Goal: Task Accomplishment & Management: Use online tool/utility

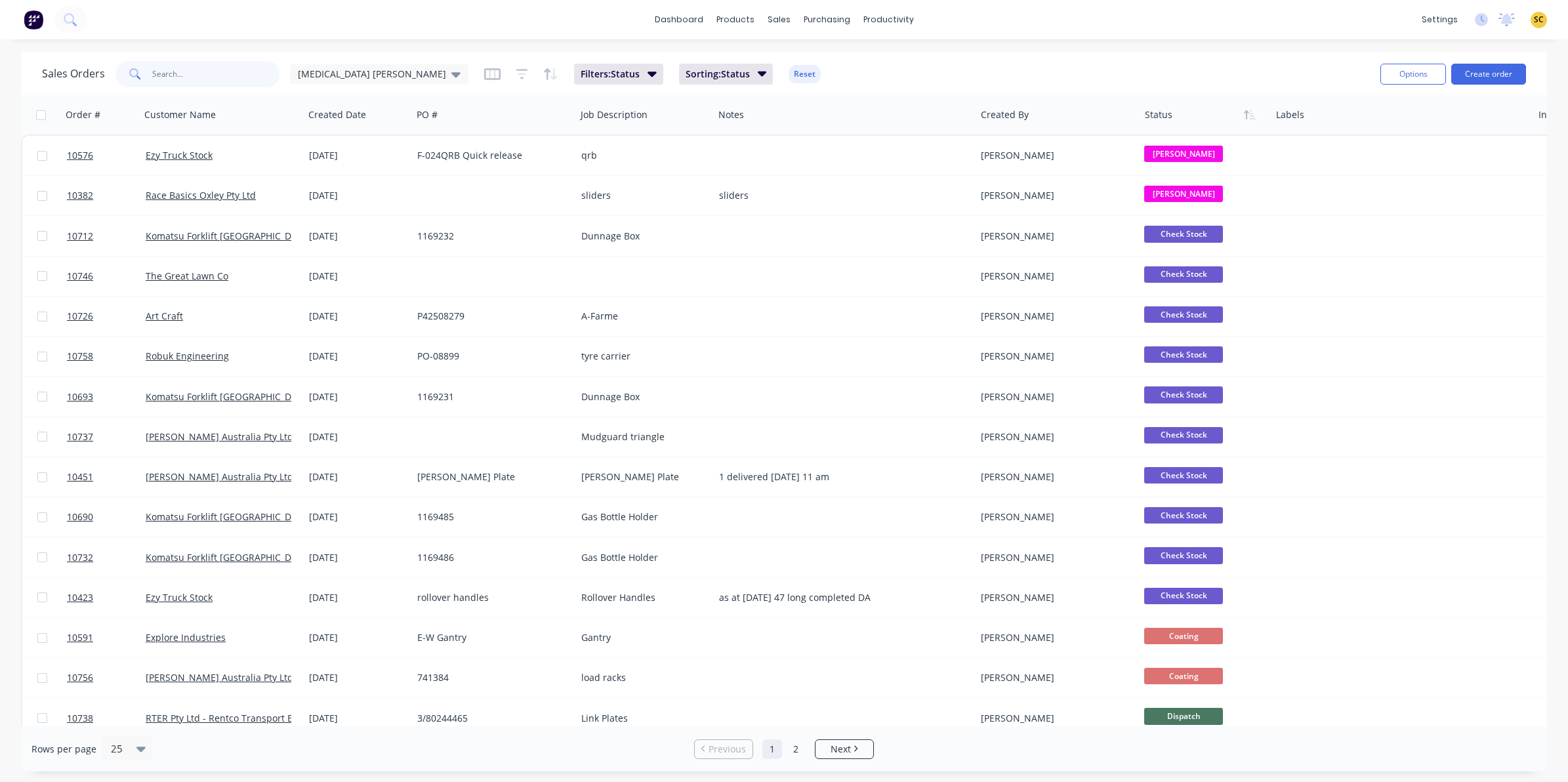
click at [166, 74] on input "text" at bounding box center [216, 74] width 128 height 27
type input "a"
type input "dhl"
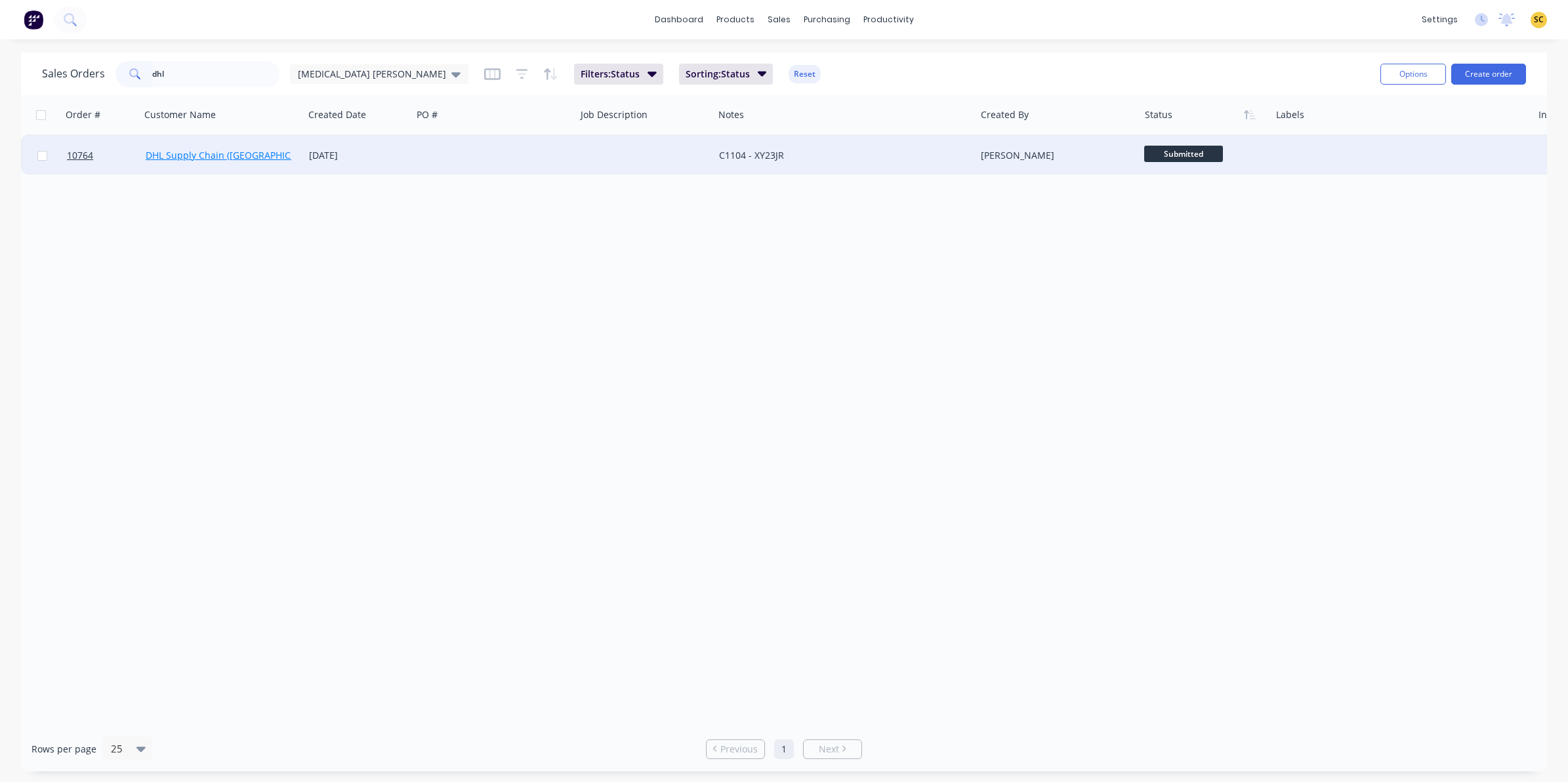
click at [207, 157] on link "DHL Supply Chain ([GEOGRAPHIC_DATA]) Pty Lt" at bounding box center [247, 155] width 204 height 12
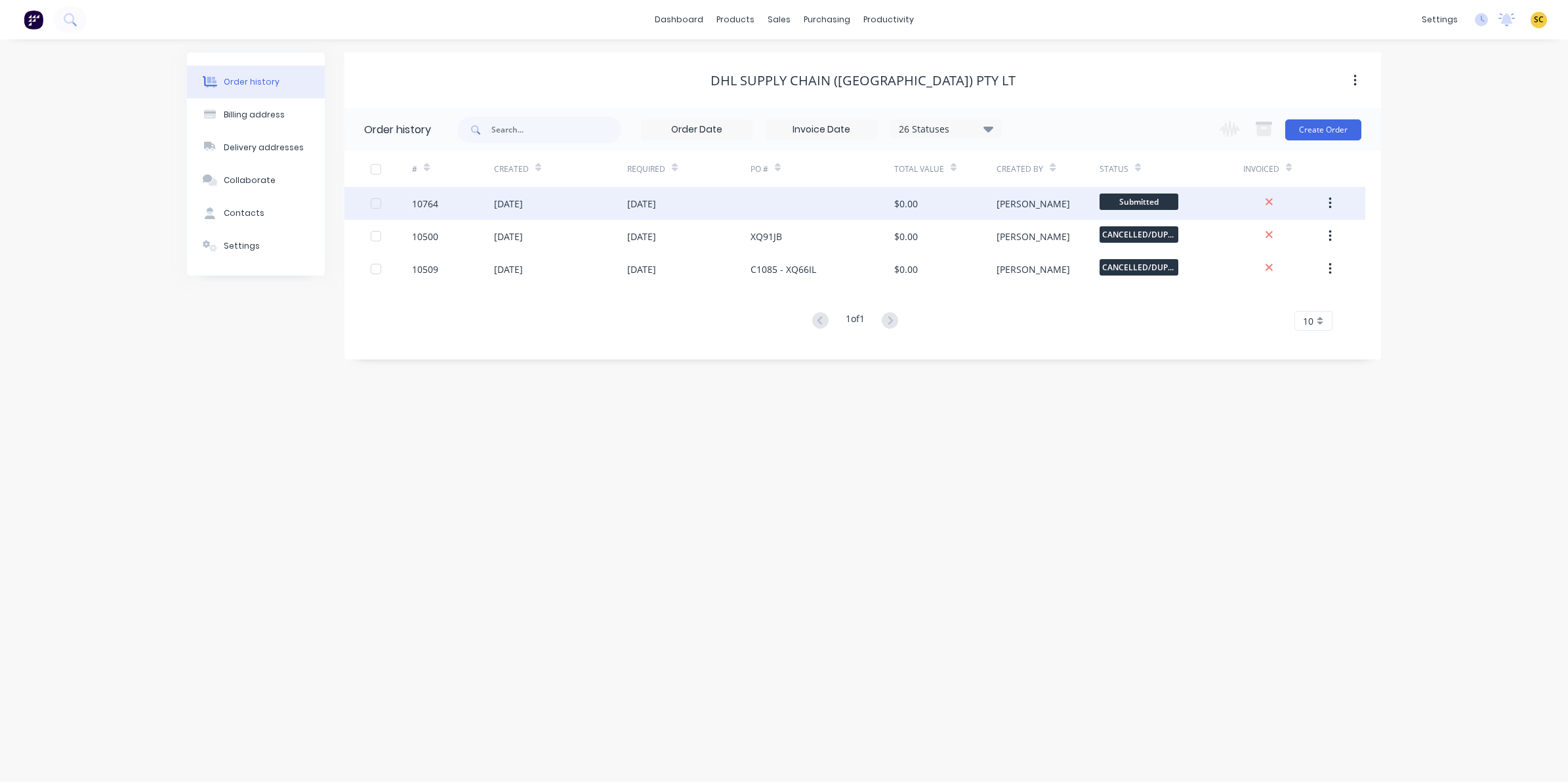
click at [546, 197] on div "[DATE]" at bounding box center [560, 203] width 133 height 33
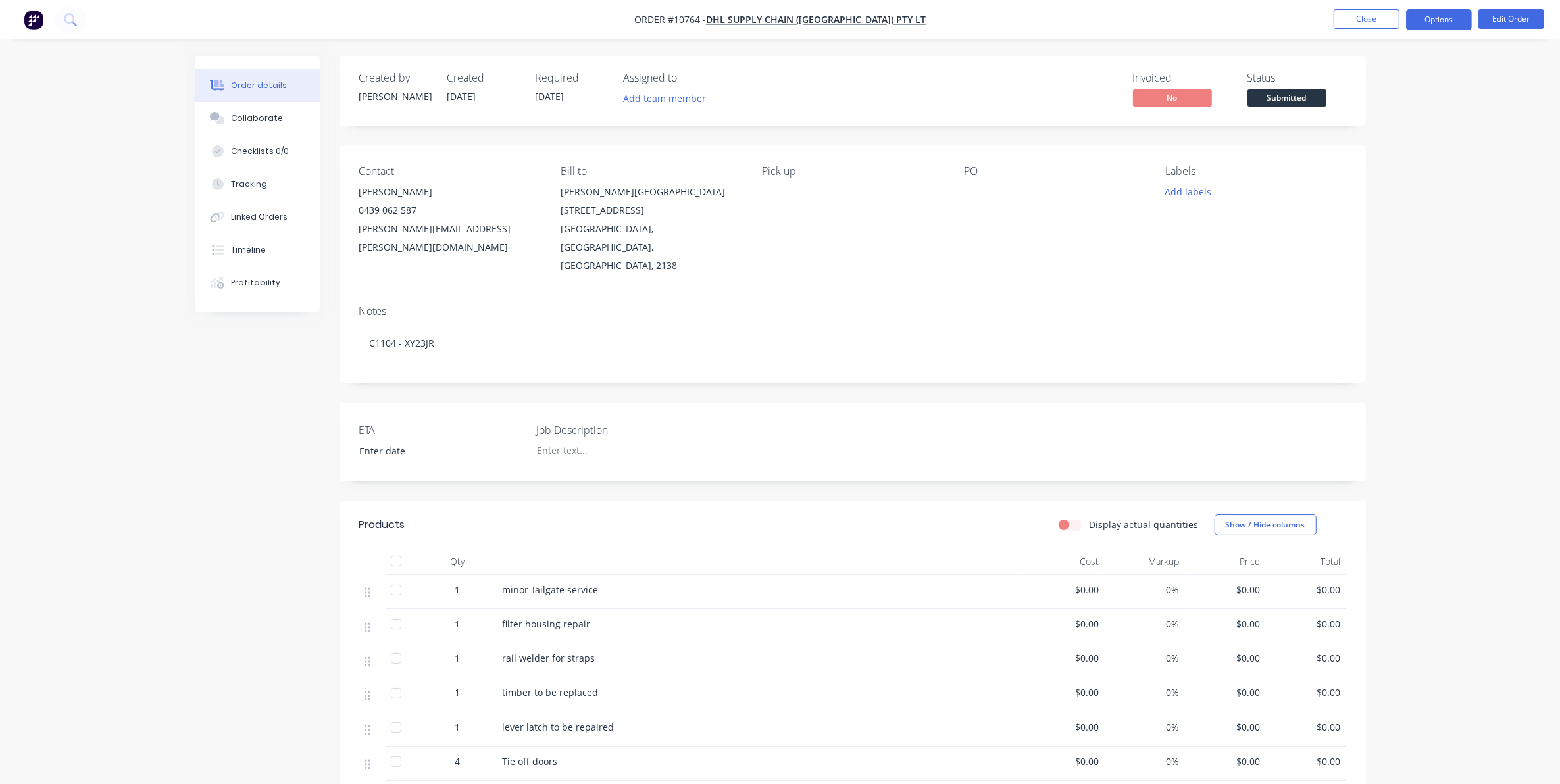
click at [967, 21] on button "Options" at bounding box center [1439, 19] width 65 height 21
click at [967, 174] on button "Delivery Docket" at bounding box center [1399, 185] width 145 height 27
click at [967, 17] on button "Options" at bounding box center [1439, 19] width 65 height 21
click at [967, 23] on button "Options" at bounding box center [1439, 19] width 65 height 21
click at [967, 21] on button "Options" at bounding box center [1439, 19] width 65 height 21
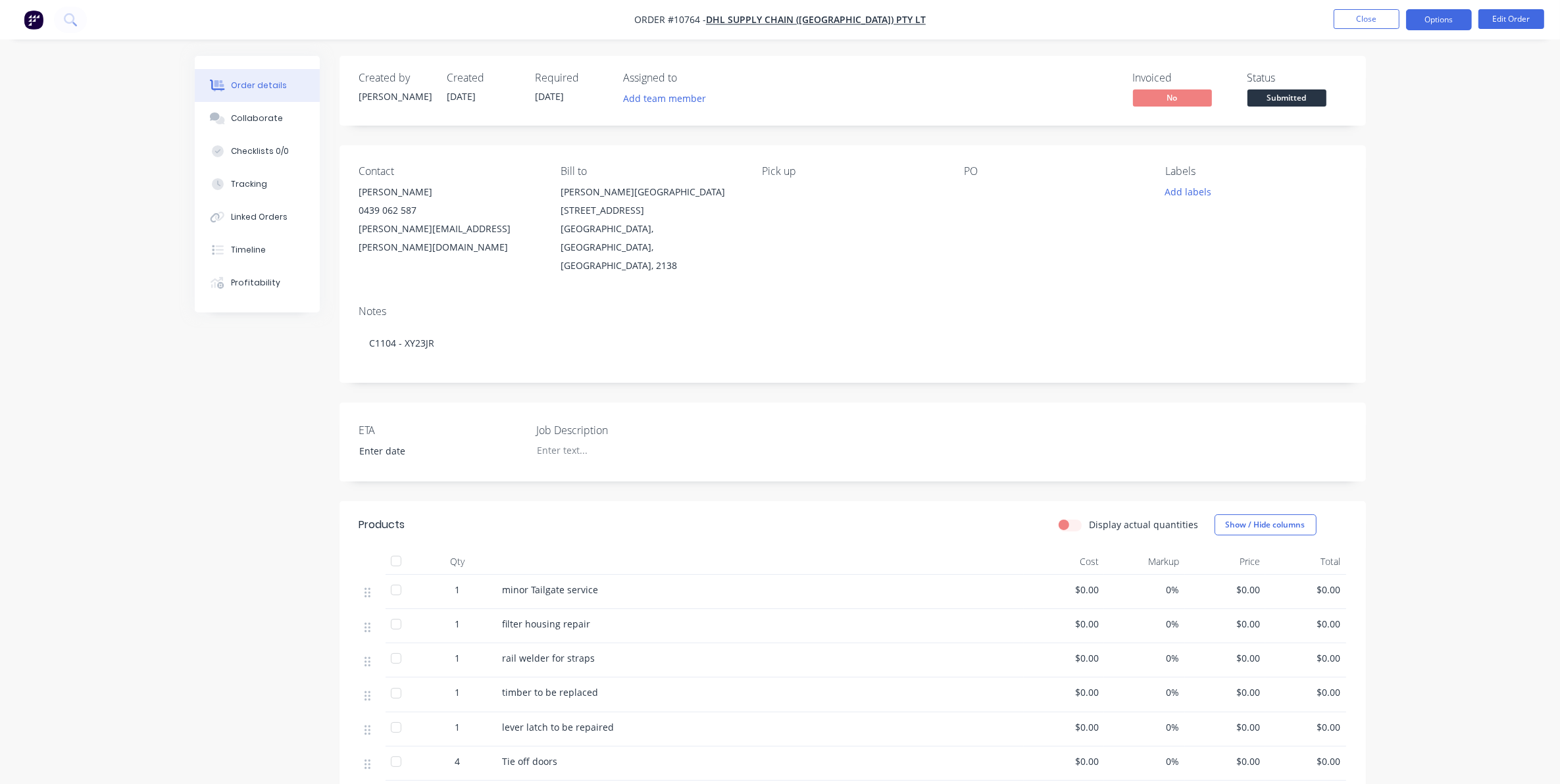
click at [967, 24] on button "Options" at bounding box center [1439, 19] width 65 height 21
click at [967, 135] on div "Without pricing" at bounding box center [1400, 132] width 121 height 19
click at [967, 94] on span "Submitted" at bounding box center [1287, 98] width 79 height 16
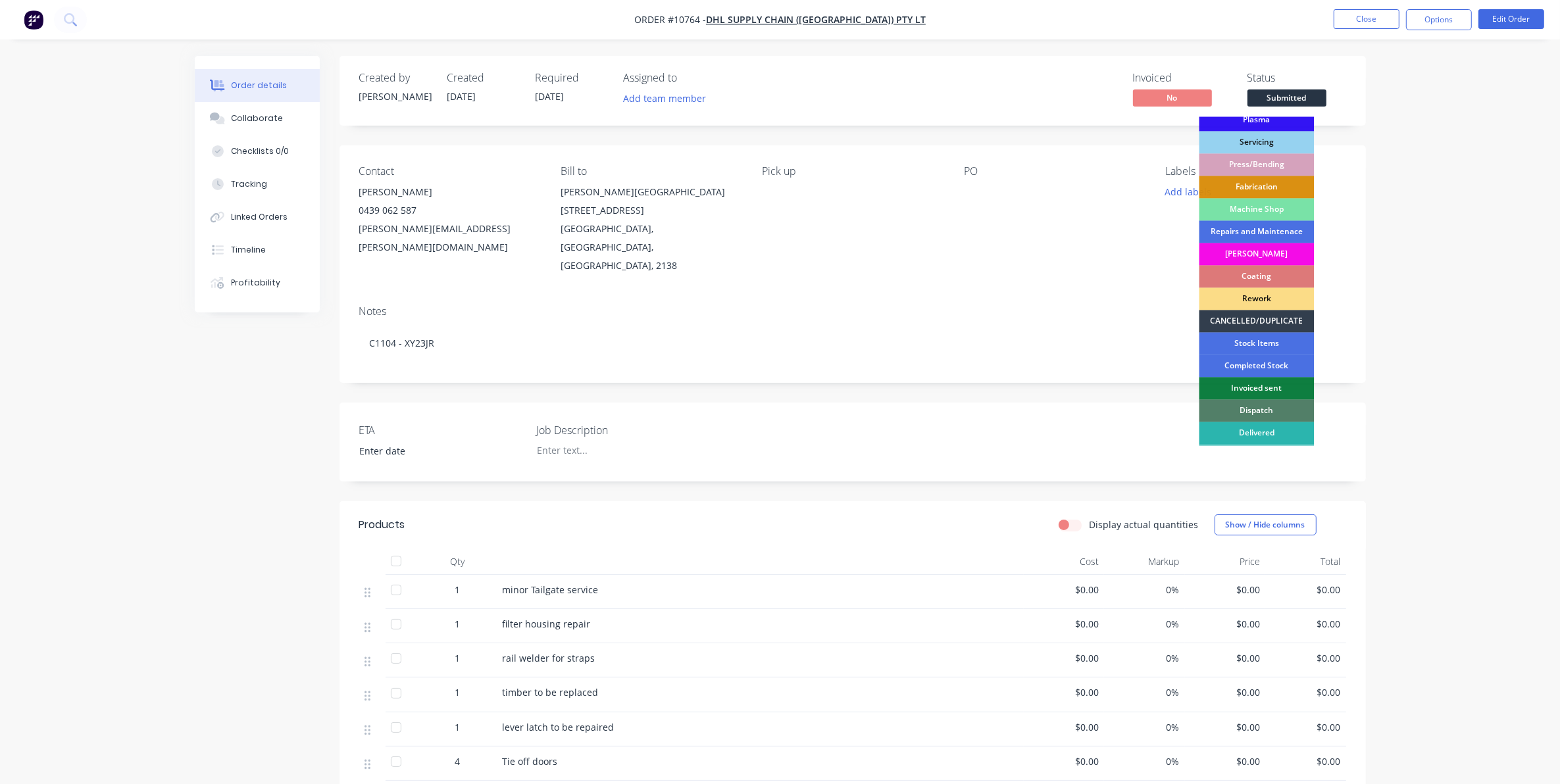
scroll to position [119, 0]
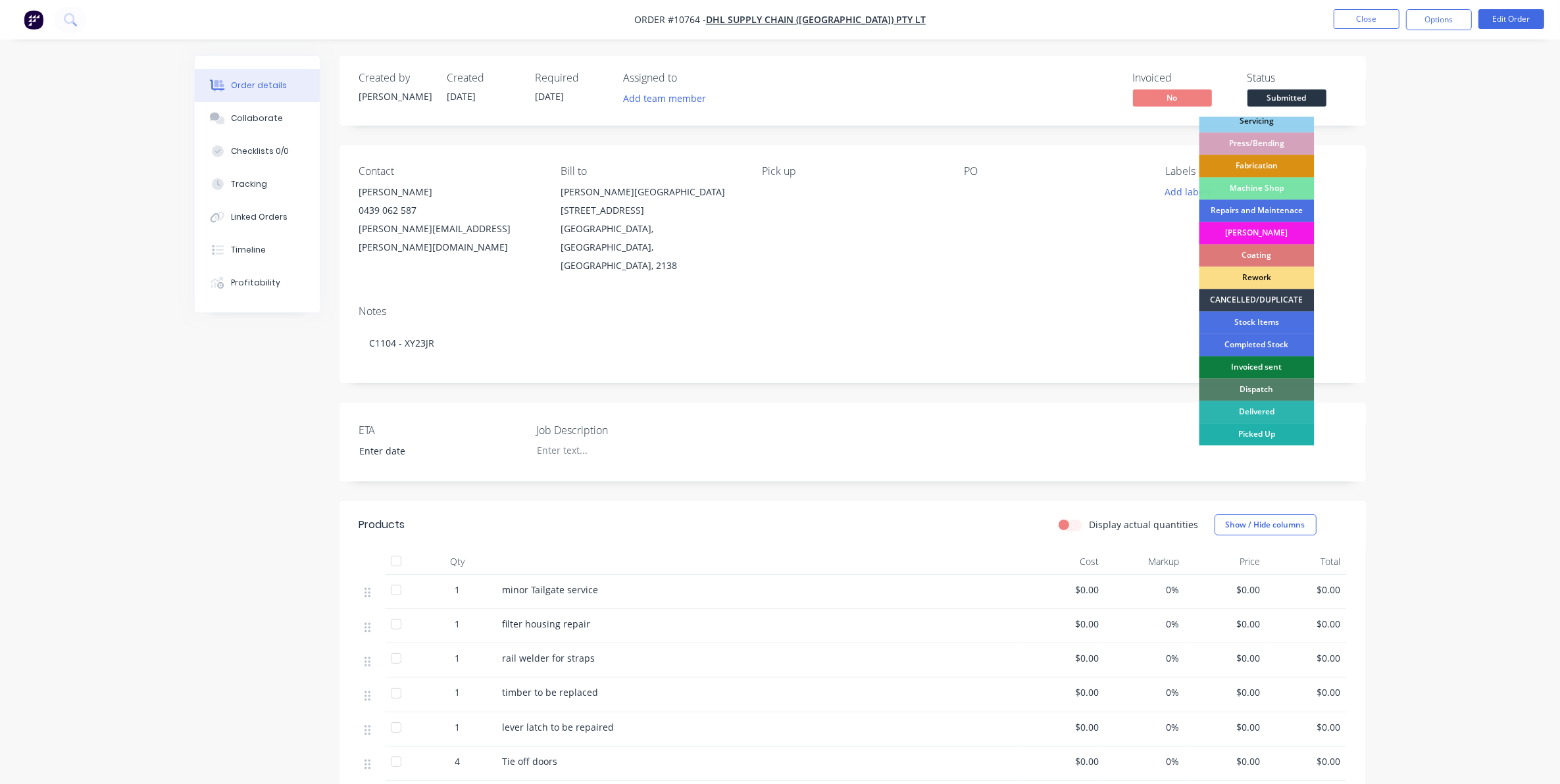
click at [967, 426] on div "Picked Up" at bounding box center [1257, 435] width 116 height 23
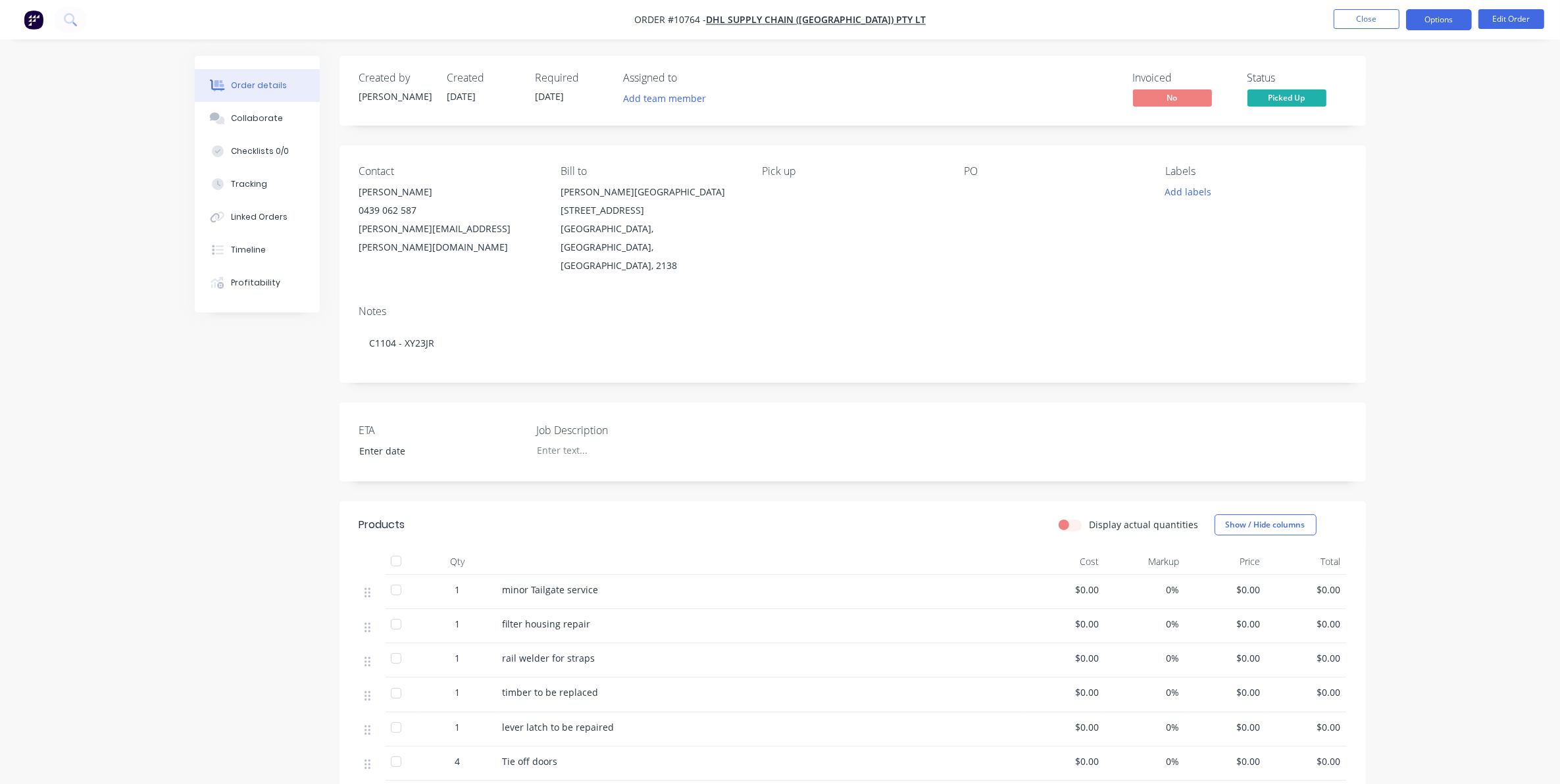
click at [967, 13] on button "Options" at bounding box center [1439, 19] width 65 height 21
click at [967, 317] on div "Duplicate" at bounding box center [1400, 317] width 121 height 19
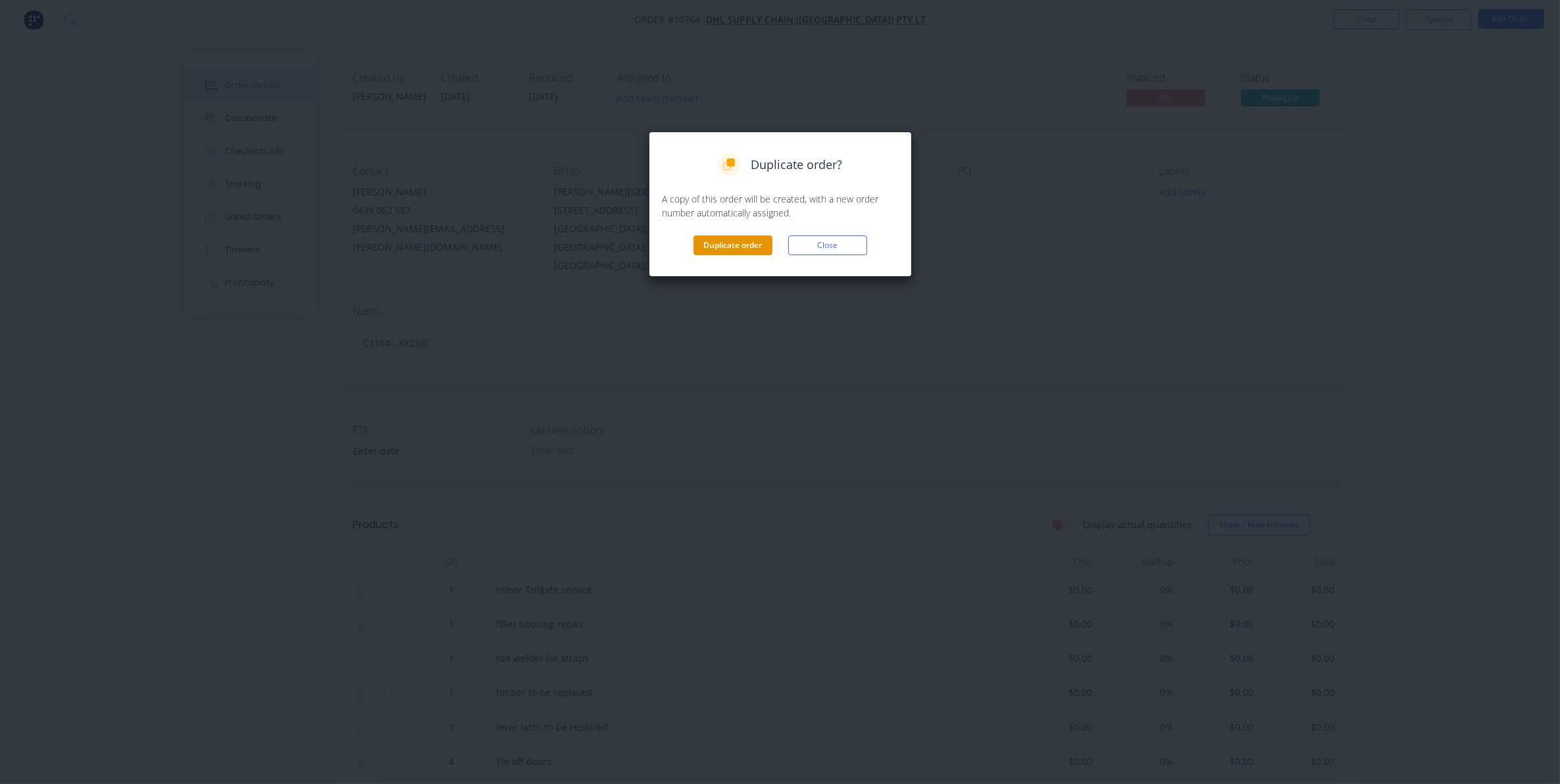
click at [725, 247] on button "Duplicate order" at bounding box center [734, 245] width 79 height 19
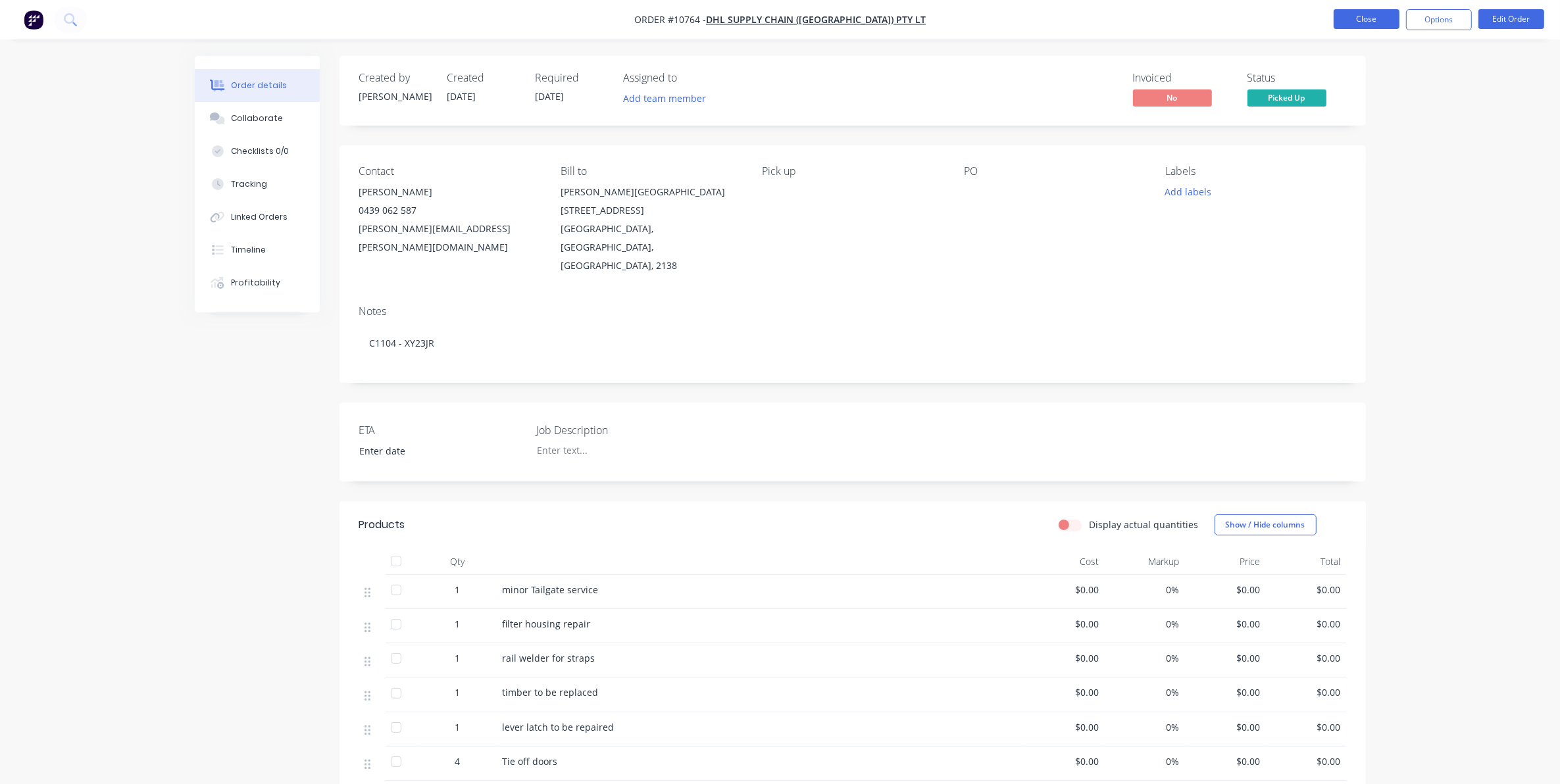
click at [967, 15] on button "Close" at bounding box center [1366, 19] width 65 height 19
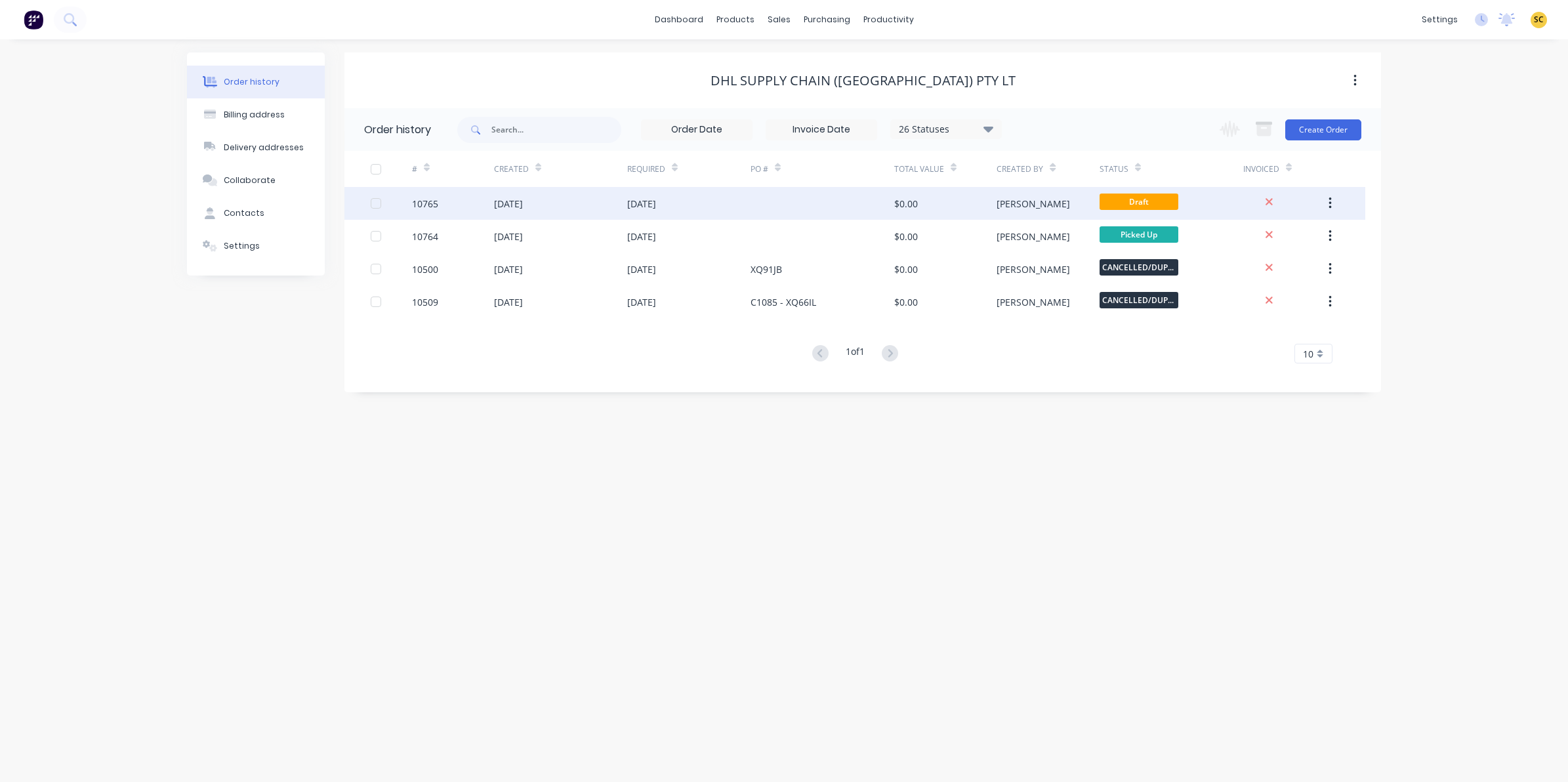
click at [523, 201] on div "[DATE]" at bounding box center [508, 203] width 29 height 14
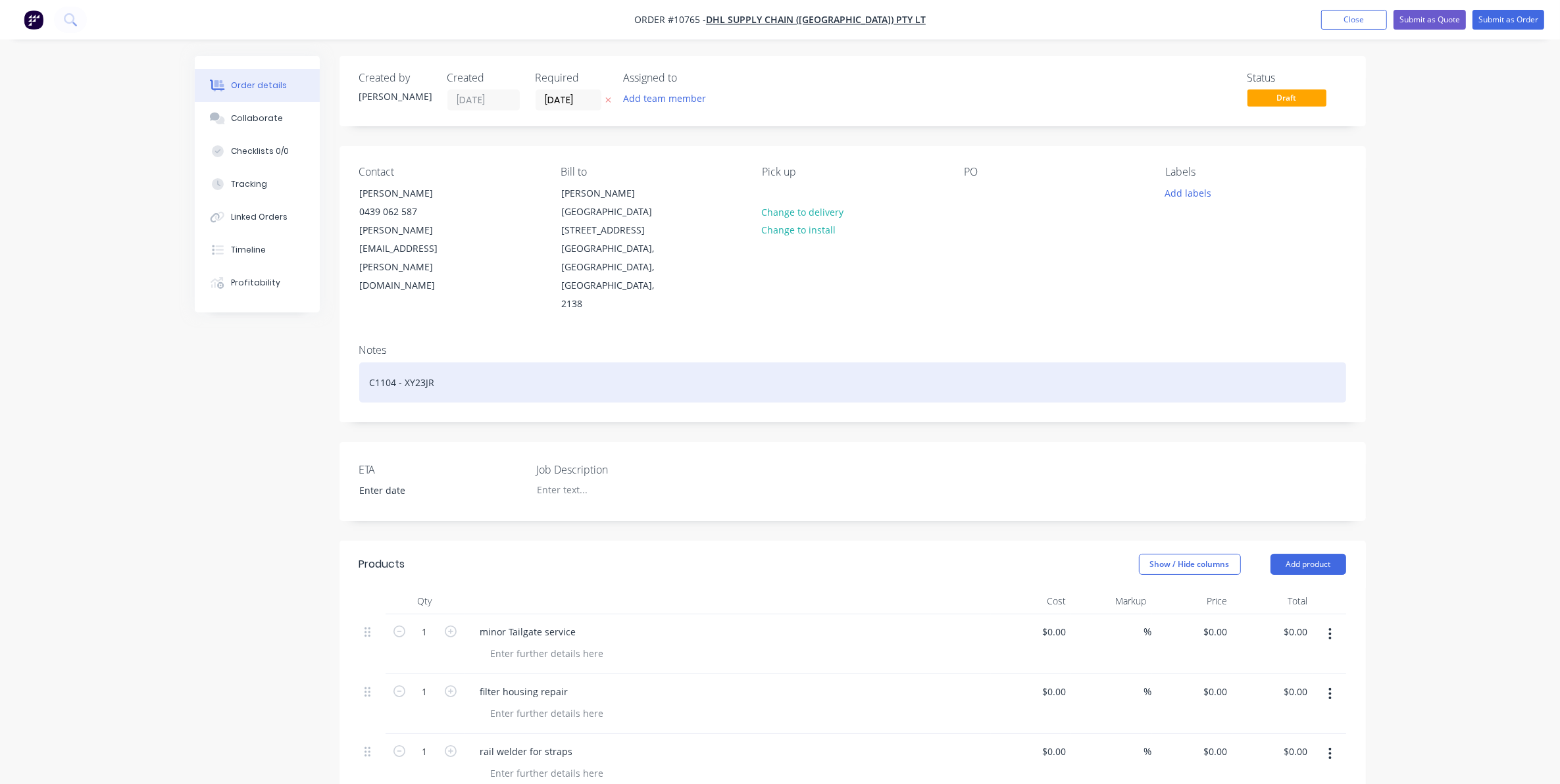
click at [385, 363] on div "C1104 - XY23JR" at bounding box center [853, 383] width 987 height 40
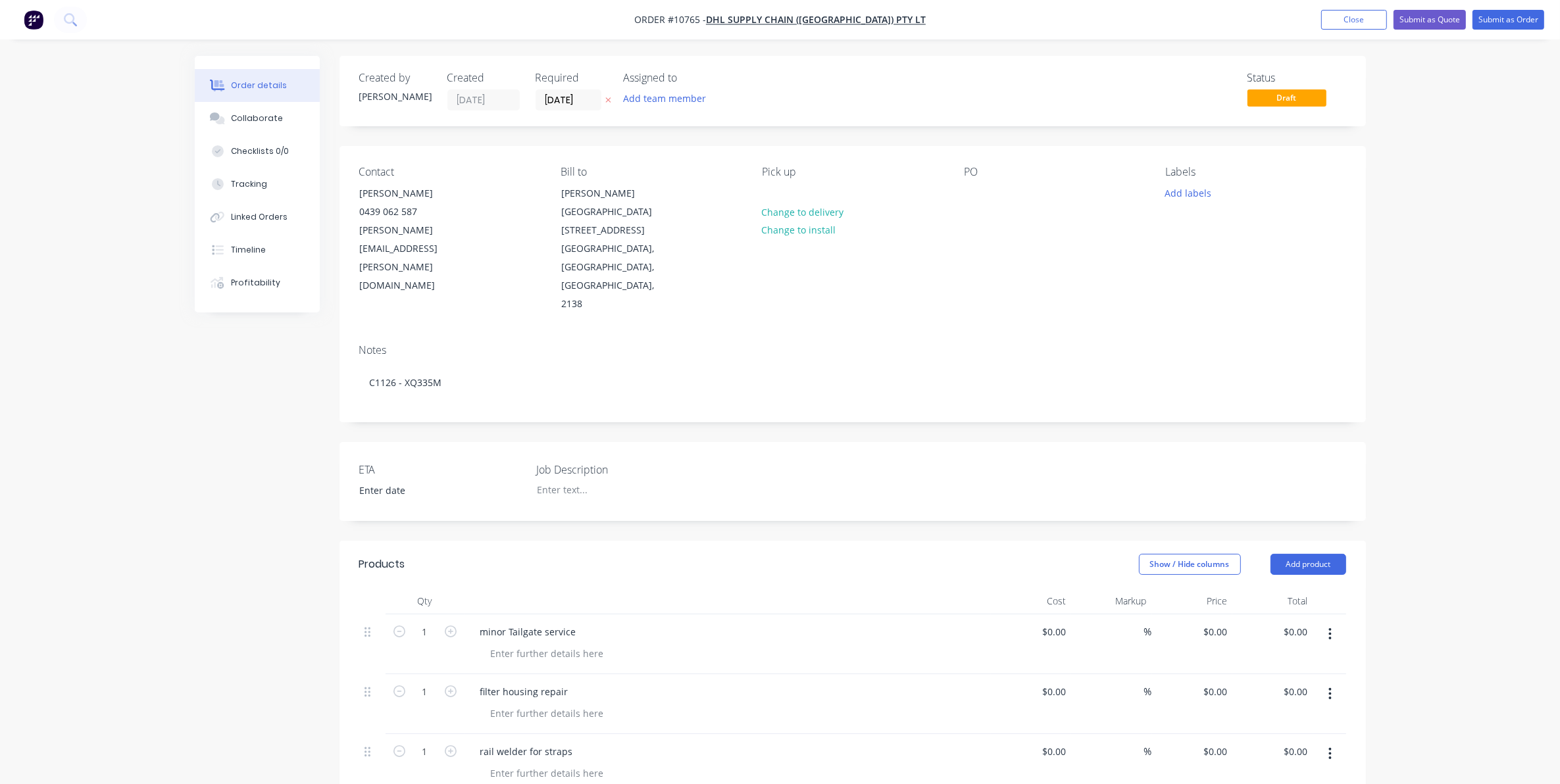
drag, startPoint x: 482, startPoint y: 633, endPoint x: 608, endPoint y: 643, distance: 126.4
click at [608, 480] on div "filter housing repair" at bounding box center [728, 692] width 516 height 19
click at [481, 480] on div "minor Tailgate service" at bounding box center [528, 632] width 117 height 19
drag, startPoint x: 474, startPoint y: 636, endPoint x: 552, endPoint y: 636, distance: 78.0
click at [552, 480] on div "filter housing repair" at bounding box center [524, 692] width 109 height 19
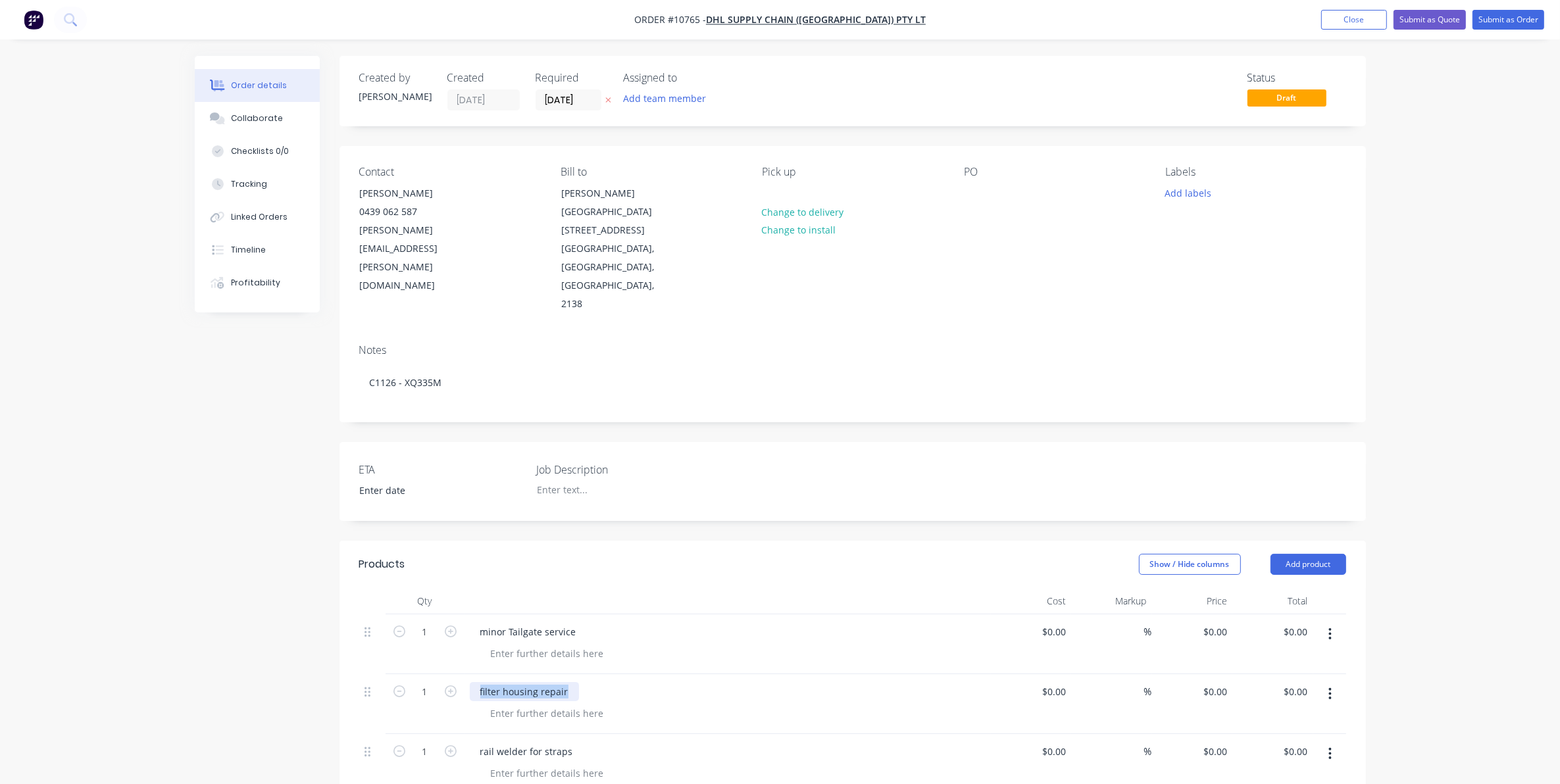
drag, startPoint x: 573, startPoint y: 633, endPoint x: 464, endPoint y: 628, distance: 109.1
click at [465, 480] on div "filter housing repair" at bounding box center [728, 704] width 527 height 60
